Goal: Find specific page/section: Find specific page/section

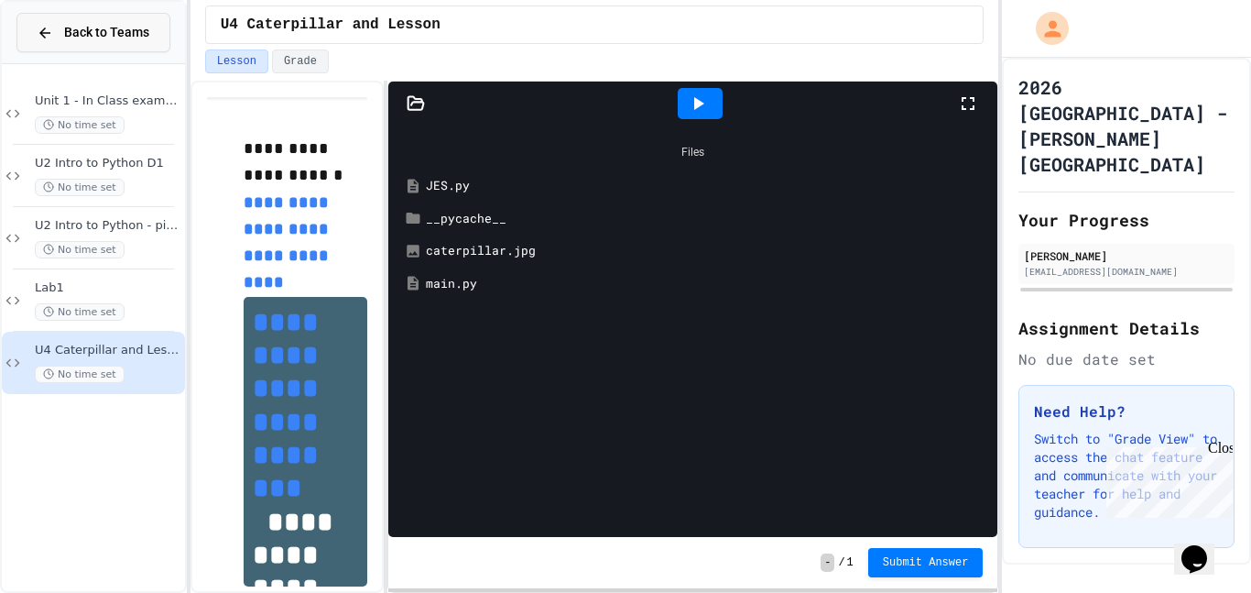
click at [62, 35] on div "Back to Teams" at bounding box center [93, 32] width 113 height 19
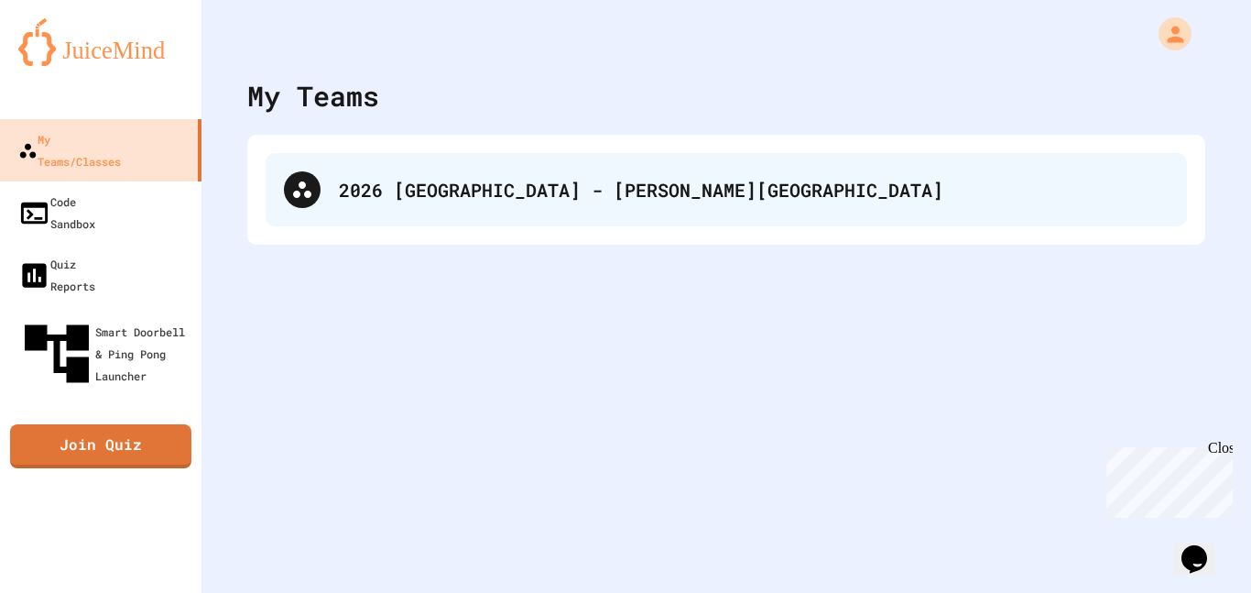
click at [309, 180] on icon at bounding box center [302, 190] width 22 height 22
